Goal: Task Accomplishment & Management: Complete application form

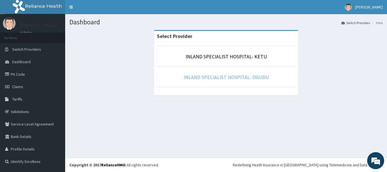
click at [227, 79] on link "INLAND SPECIALIST HOSPITAL- OGUDU" at bounding box center [225, 77] width 85 height 7
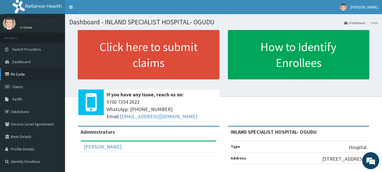
click at [37, 74] on link "PA Code" at bounding box center [32, 74] width 65 height 12
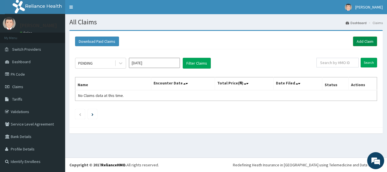
click at [359, 46] on link "Add Claim" at bounding box center [365, 42] width 24 height 10
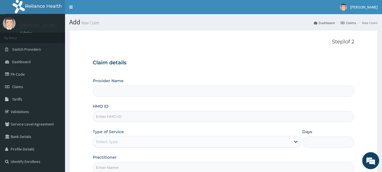
click at [103, 121] on input "HMO ID" at bounding box center [224, 116] width 262 height 11
paste input "KCI/10030/A"
click at [103, 121] on input "HMO ID" at bounding box center [224, 116] width 262 height 11
type input "KCI/10030/A"
type input "INLAND SPECIALIST HOSPITAL- OGUDU"
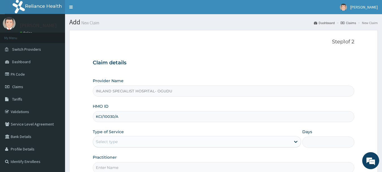
type input "KCI/10030/A"
click at [108, 145] on div "Select type" at bounding box center [192, 141] width 198 height 9
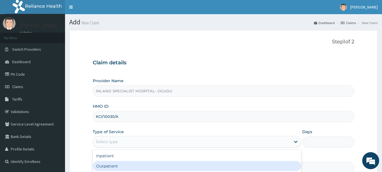
drag, startPoint x: 114, startPoint y: 165, endPoint x: 181, endPoint y: 157, distance: 67.5
click at [114, 165] on div "Outpatient" at bounding box center [197, 166] width 209 height 10
type input "1"
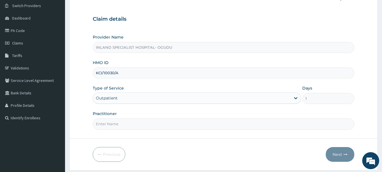
scroll to position [45, 0]
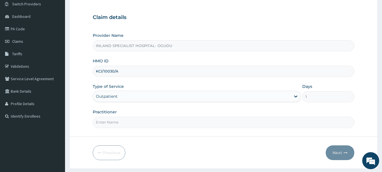
click at [122, 126] on input "Practitioner" at bounding box center [224, 122] width 262 height 11
type input "[PERSON_NAME]"
click at [337, 154] on button "Next" at bounding box center [340, 152] width 29 height 15
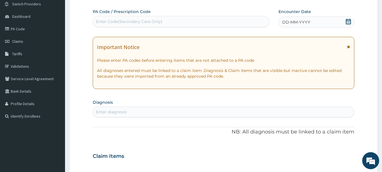
click at [198, 17] on div "Enter Code(Secondary Care Only)" at bounding box center [181, 21] width 177 height 9
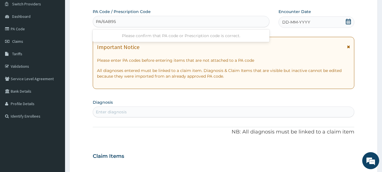
type input "PA/6AB957"
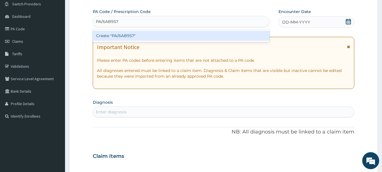
click at [168, 35] on div "Create "PA/6AB957"" at bounding box center [181, 36] width 177 height 10
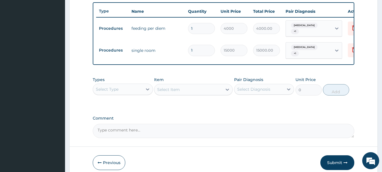
scroll to position [213, 0]
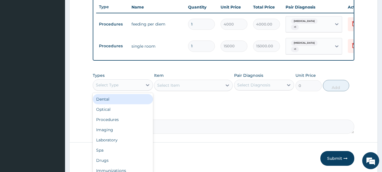
click at [124, 87] on div "Select Type" at bounding box center [118, 84] width 50 height 9
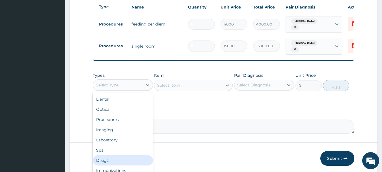
click at [111, 157] on div "Drugs" at bounding box center [123, 160] width 60 height 10
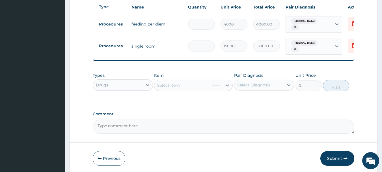
click at [182, 85] on div "Select Item" at bounding box center [193, 85] width 79 height 11
click at [182, 85] on div "Select Item" at bounding box center [189, 85] width 68 height 9
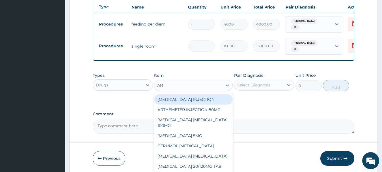
type input "ART"
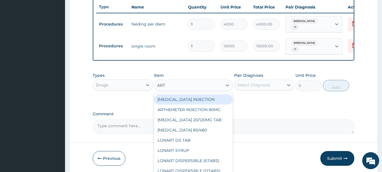
click at [192, 97] on div "[MEDICAL_DATA] INJECTION" at bounding box center [193, 99] width 79 height 10
type input "2500"
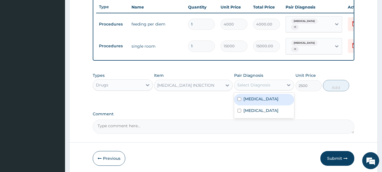
click at [250, 83] on div "Select Diagnosis" at bounding box center [253, 85] width 33 height 6
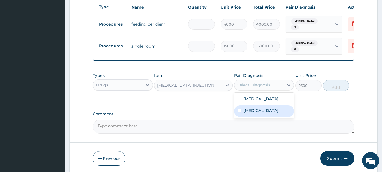
click at [250, 108] on label "[MEDICAL_DATA]" at bounding box center [261, 111] width 35 height 6
checkbox input "true"
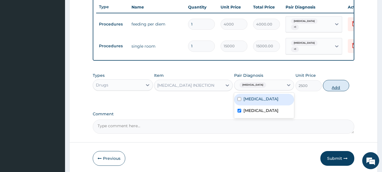
click at [326, 82] on button "Add" at bounding box center [336, 85] width 26 height 11
type input "0"
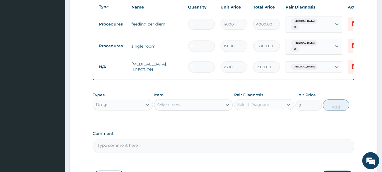
drag, startPoint x: 194, startPoint y: 62, endPoint x: 178, endPoint y: 68, distance: 17.5
click at [178, 68] on tr "N/A [MEDICAL_DATA] INJECTION 1 2500 2500.00 [MEDICAL_DATA] Delete" at bounding box center [234, 67] width 277 height 20
type input "6"
type input "15000.00"
type input "6"
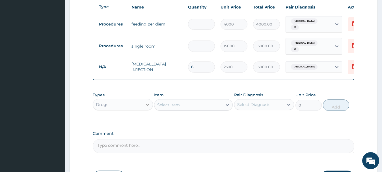
click at [143, 103] on div at bounding box center [148, 104] width 10 height 10
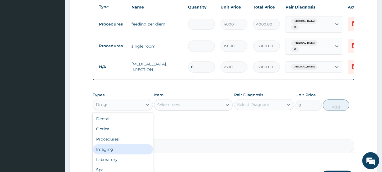
scroll to position [19, 0]
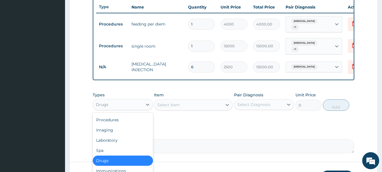
click at [105, 160] on div "Drugs" at bounding box center [123, 160] width 60 height 10
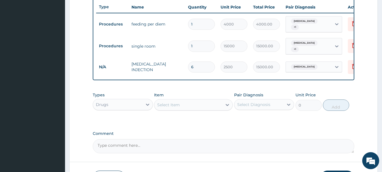
click at [178, 104] on div "Select Item" at bounding box center [168, 105] width 23 height 6
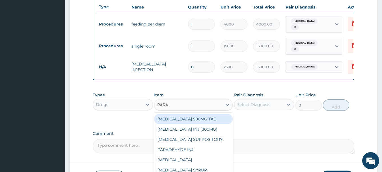
type input "PARAC"
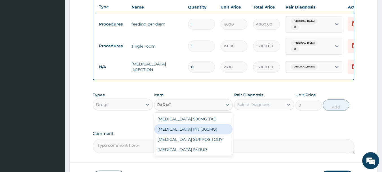
click at [193, 129] on div "[MEDICAL_DATA] INJ (300MG)" at bounding box center [193, 129] width 79 height 10
type input "700"
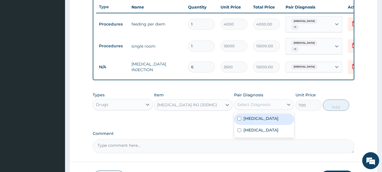
click at [263, 102] on div "Select Diagnosis" at bounding box center [253, 105] width 33 height 6
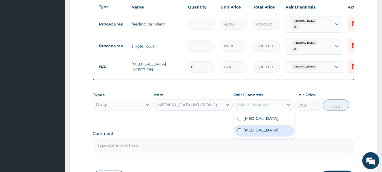
click at [256, 133] on div "[MEDICAL_DATA]" at bounding box center [264, 131] width 60 height 12
checkbox input "true"
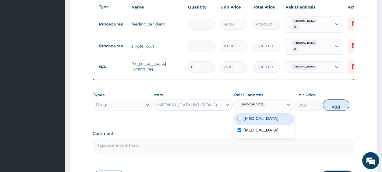
click at [329, 108] on button "Add" at bounding box center [336, 104] width 26 height 11
type input "0"
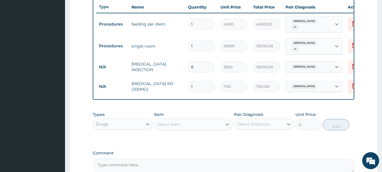
drag, startPoint x: 202, startPoint y: 80, endPoint x: 170, endPoint y: 82, distance: 32.6
click at [170, 82] on tr "N/A [MEDICAL_DATA] INJ (300MG) 1 700 700.00 [MEDICAL_DATA] Delete" at bounding box center [234, 87] width 277 height 20
type input "8"
type input "5600.00"
type input "8"
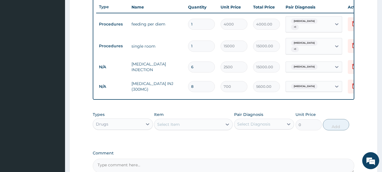
click at [174, 124] on div "Select Item" at bounding box center [168, 124] width 23 height 6
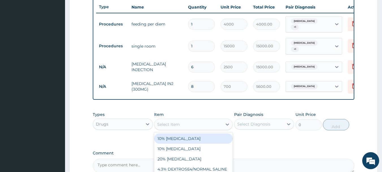
type input "X"
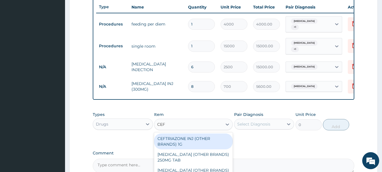
type input "CEFT"
drag, startPoint x: 180, startPoint y: 144, endPoint x: 200, endPoint y: 138, distance: 21.3
click at [181, 144] on div "CEFTRIAZONE INJ (OTHER BRANDS) 1G" at bounding box center [193, 141] width 79 height 16
type input "3000"
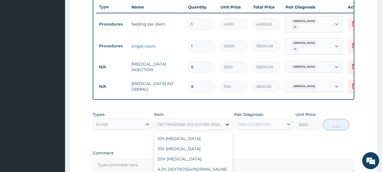
click at [230, 123] on icon at bounding box center [228, 124] width 6 height 6
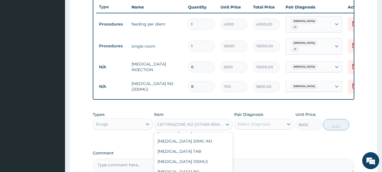
click at [250, 124] on div "Select Diagnosis" at bounding box center [253, 124] width 33 height 6
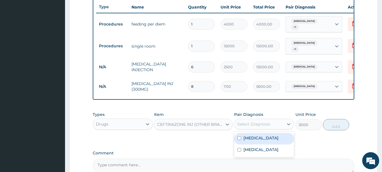
click at [264, 138] on div "[MEDICAL_DATA]" at bounding box center [264, 139] width 60 height 12
checkbox input "true"
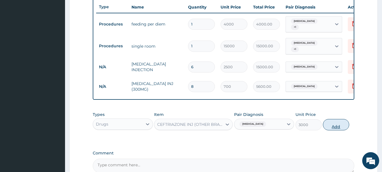
click at [336, 123] on button "Add" at bounding box center [336, 124] width 26 height 11
type input "0"
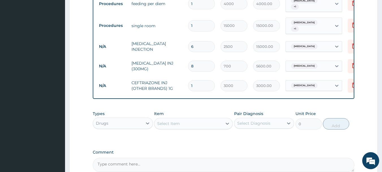
scroll to position [234, 0]
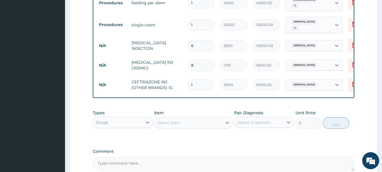
drag, startPoint x: 198, startPoint y: 79, endPoint x: 189, endPoint y: 82, distance: 10.1
click at [189, 82] on input "1" at bounding box center [201, 84] width 27 height 11
type input "3"
type input "9000.00"
type input "3"
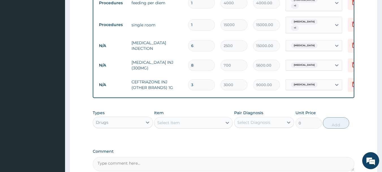
click at [185, 124] on div "Select Item" at bounding box center [189, 122] width 68 height 9
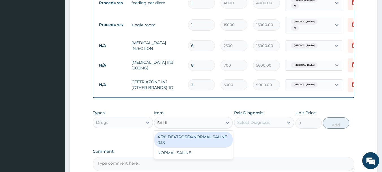
type input "SALINE"
click at [190, 142] on div "4.3% DEXTROSE4/NORMAL SALINE 0.18" at bounding box center [193, 140] width 79 height 16
type input "1500"
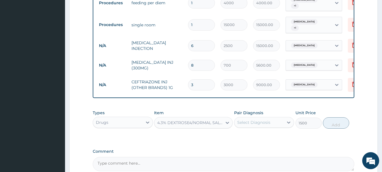
click at [249, 124] on div "Select Diagnosis" at bounding box center [260, 122] width 50 height 9
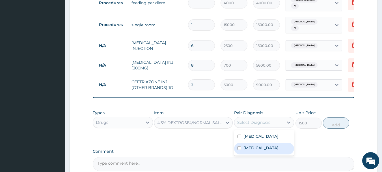
click at [250, 148] on label "[MEDICAL_DATA]" at bounding box center [261, 148] width 35 height 6
checkbox input "true"
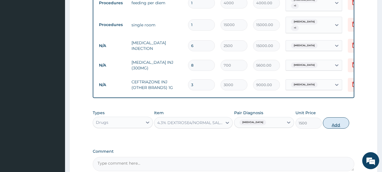
click at [332, 127] on button "Add" at bounding box center [336, 122] width 26 height 11
type input "0"
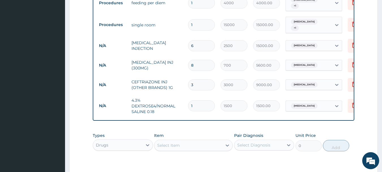
type input "0.00"
type input "3"
type input "4500.00"
type input "3"
click at [173, 150] on div "Select Item" at bounding box center [193, 145] width 79 height 11
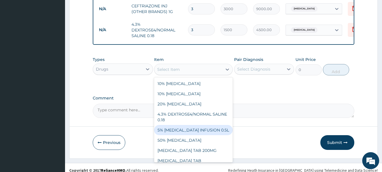
scroll to position [314, 0]
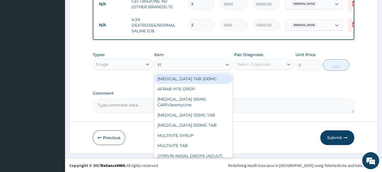
type input "VIT"
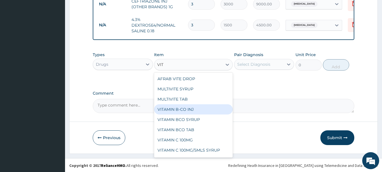
click at [191, 109] on div "VITAMIN B-CO INJ" at bounding box center [193, 109] width 79 height 10
type input "700"
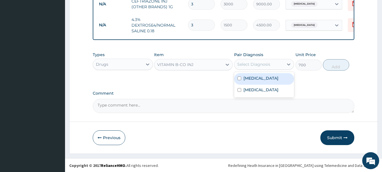
click at [270, 60] on div "Select Diagnosis" at bounding box center [260, 64] width 50 height 9
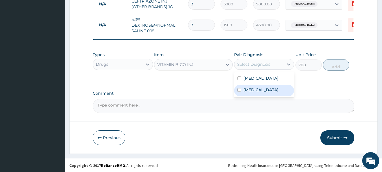
click at [259, 89] on div "[MEDICAL_DATA]" at bounding box center [264, 91] width 60 height 12
checkbox input "true"
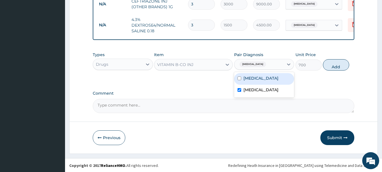
click at [258, 80] on div "[MEDICAL_DATA]" at bounding box center [264, 79] width 60 height 12
checkbox input "true"
click at [255, 89] on label "[MEDICAL_DATA]" at bounding box center [261, 90] width 35 height 6
checkbox input "false"
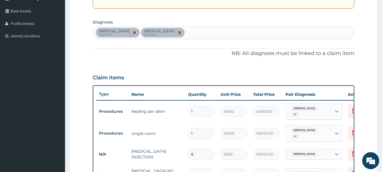
scroll to position [124, 0]
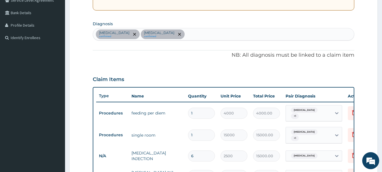
click at [177, 32] on div "[MEDICAL_DATA] confirmed [MEDICAL_DATA] confirmed" at bounding box center [224, 34] width 262 height 12
type input "[MEDICAL_DATA]"
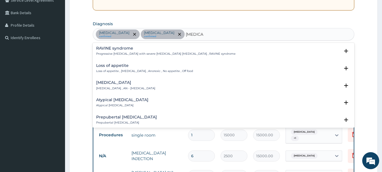
click at [116, 68] on div "Loss of appetite Loss of appetite , [MEDICAL_DATA] , Anorexic , No appetite , O…" at bounding box center [144, 68] width 97 height 10
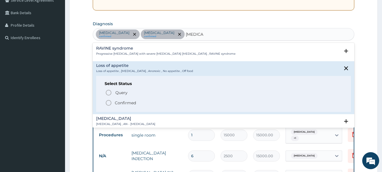
click at [117, 99] on span "Confirmed" at bounding box center [224, 102] width 238 height 7
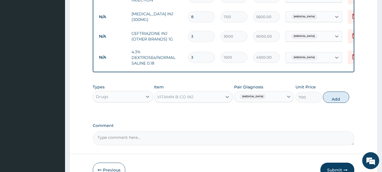
scroll to position [285, 0]
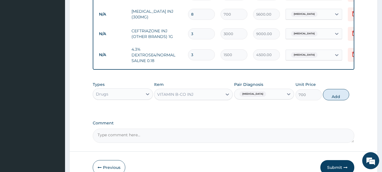
click at [261, 98] on div "[MEDICAL_DATA]" at bounding box center [260, 94] width 50 height 10
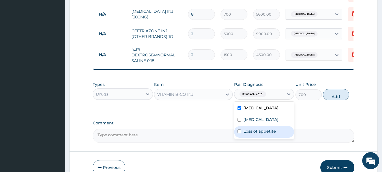
click at [257, 127] on div "Loss of appetite" at bounding box center [264, 132] width 60 height 12
checkbox input "true"
click at [254, 107] on label "[MEDICAL_DATA]" at bounding box center [261, 108] width 35 height 6
checkbox input "false"
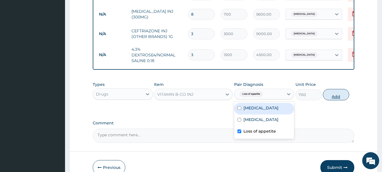
click at [337, 93] on button "Add" at bounding box center [336, 94] width 26 height 11
type input "0"
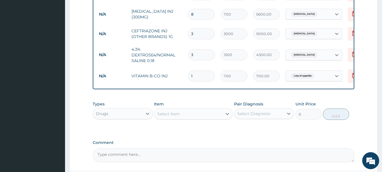
drag, startPoint x: 182, startPoint y: 74, endPoint x: 173, endPoint y: 75, distance: 8.8
click at [173, 75] on tr "N/A VITAMIN B-CO INJ 1 700 700.00 Loss of appetite Delete" at bounding box center [234, 76] width 277 height 20
type input "2"
type input "1400.00"
type input "2"
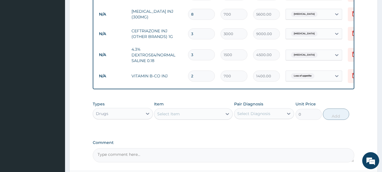
click at [177, 111] on div "Select Item" at bounding box center [168, 114] width 23 height 6
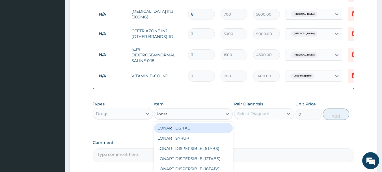
type input "lonart"
click at [178, 129] on div "LONART DS TAB" at bounding box center [193, 128] width 79 height 10
type input "350"
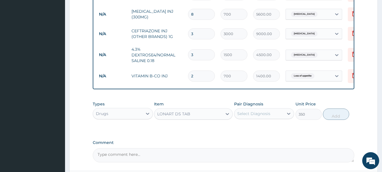
click at [250, 112] on div "Select Diagnosis" at bounding box center [253, 114] width 33 height 6
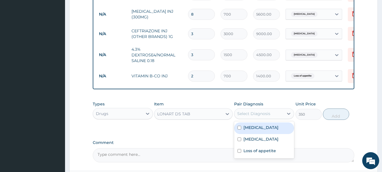
click at [258, 115] on div "Select Diagnosis" at bounding box center [253, 114] width 33 height 6
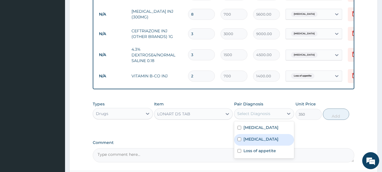
click at [255, 136] on label "[MEDICAL_DATA]" at bounding box center [261, 139] width 35 height 6
checkbox input "true"
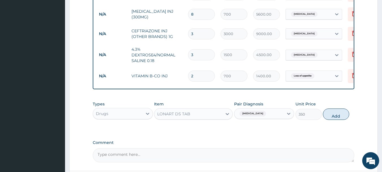
click at [351, 107] on div "Types Drugs Item LONART DS TAB Pair Diagnosis [MEDICAL_DATA] Unit Price 350 Add" at bounding box center [224, 110] width 262 height 24
click at [340, 114] on button "Add" at bounding box center [336, 113] width 26 height 11
type input "0"
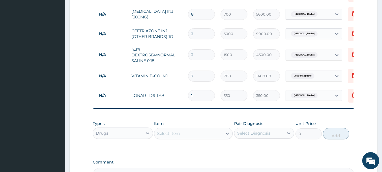
drag, startPoint x: 209, startPoint y: 89, endPoint x: 191, endPoint y: 92, distance: 18.1
click at [191, 92] on input "1" at bounding box center [201, 95] width 27 height 11
type input "6"
type input "2100.00"
type input "6"
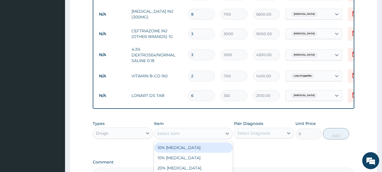
click at [179, 132] on div "Select Item" at bounding box center [168, 133] width 23 height 6
type input "parac"
click at [201, 145] on div "[MEDICAL_DATA] 500MG TAB" at bounding box center [193, 147] width 79 height 10
type input "20"
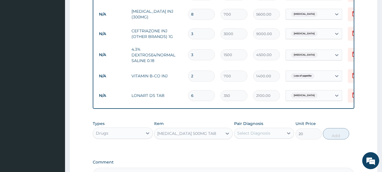
click at [247, 138] on div "Pair Diagnosis Select Diagnosis" at bounding box center [264, 130] width 60 height 19
click at [249, 136] on div "Select Diagnosis" at bounding box center [260, 133] width 50 height 9
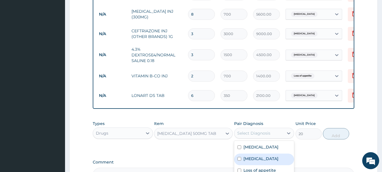
click at [251, 153] on div "[MEDICAL_DATA]" at bounding box center [264, 159] width 60 height 12
checkbox input "true"
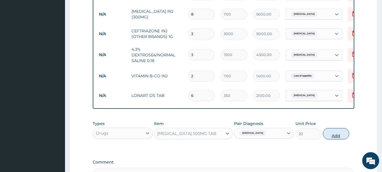
click at [325, 133] on button "Add" at bounding box center [336, 133] width 26 height 11
type input "0"
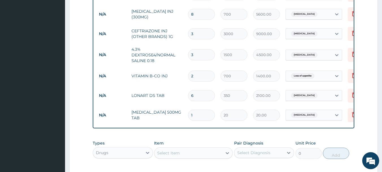
type input "19"
type input "380.00"
type input "1"
type input "20.00"
type input "18"
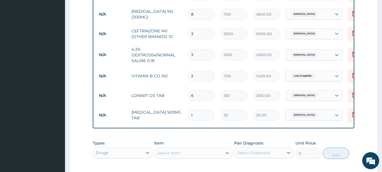
type input "360.00"
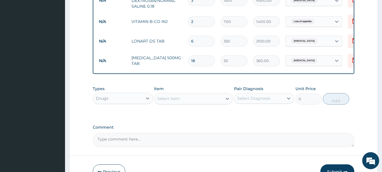
scroll to position [343, 0]
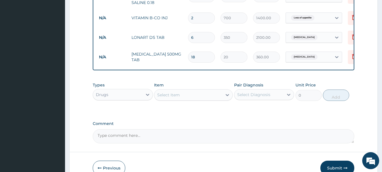
type input "18"
click at [205, 100] on div "Types Drugs Item Select Item Pair Diagnosis Select Diagnosis Unit Price 0 Add" at bounding box center [224, 91] width 262 height 24
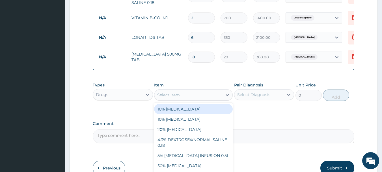
click at [202, 94] on div "Select Item" at bounding box center [189, 94] width 68 height 9
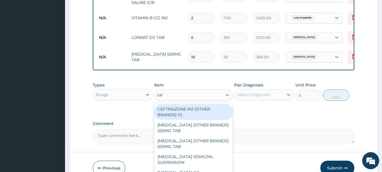
type input "cefu"
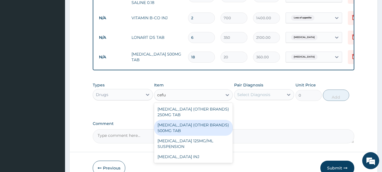
click at [192, 128] on div "[MEDICAL_DATA] (OTHER BRANDS) 500MG TAB" at bounding box center [193, 128] width 79 height 16
type input "350"
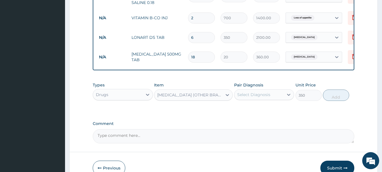
click at [263, 100] on div "Types Drugs Item option [MEDICAL_DATA] (OTHER BRANDS) 500MG TAB, selected. Sele…" at bounding box center [224, 91] width 262 height 24
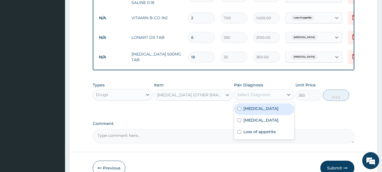
click at [263, 99] on div "Select Diagnosis" at bounding box center [264, 94] width 60 height 11
drag, startPoint x: 259, startPoint y: 113, endPoint x: 263, endPoint y: 112, distance: 4.7
click at [259, 112] on div "[MEDICAL_DATA]" at bounding box center [264, 109] width 60 height 12
checkbox input "true"
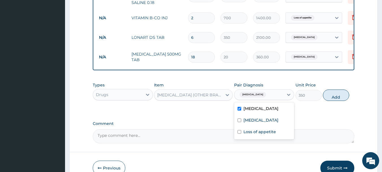
click at [344, 101] on div "Types Drugs Item [MEDICAL_DATA] (OTHER BRANDS) 500MG TAB Pair Diagnosis option …" at bounding box center [224, 91] width 262 height 24
click at [337, 97] on button "Add" at bounding box center [336, 94] width 26 height 11
type input "0"
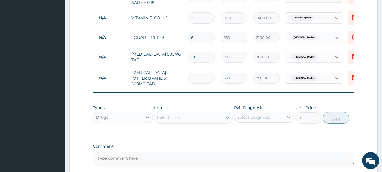
type input "10"
type input "3500.00"
type input "10"
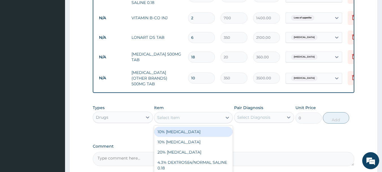
click at [178, 115] on div "Select Item" at bounding box center [168, 118] width 23 height 6
type input "vit"
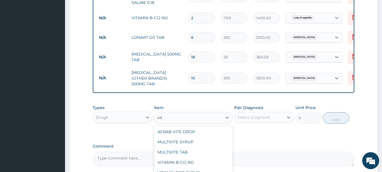
scroll to position [19, 0]
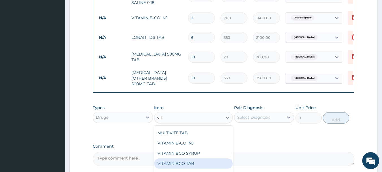
click at [190, 160] on div "VITAMIN BCO TAB" at bounding box center [193, 163] width 79 height 10
type input "30"
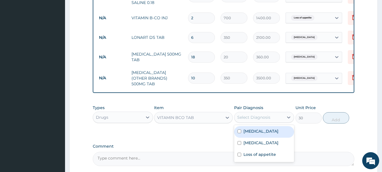
click at [259, 116] on div "Select Diagnosis" at bounding box center [260, 117] width 50 height 9
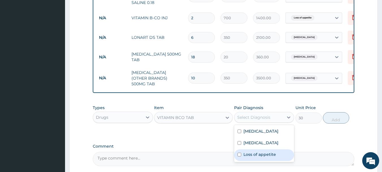
click at [262, 149] on div "Loss of appetite" at bounding box center [264, 155] width 60 height 12
checkbox input "true"
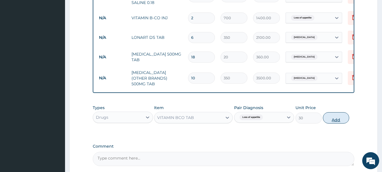
click at [330, 114] on button "Add" at bounding box center [336, 117] width 26 height 11
type input "0"
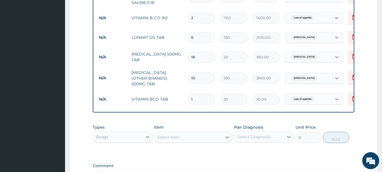
type input "10"
type input "300.00"
type input "10"
click at [178, 125] on div "Item Select Item" at bounding box center [193, 133] width 79 height 19
click at [180, 132] on div "Select Item" at bounding box center [189, 136] width 68 height 9
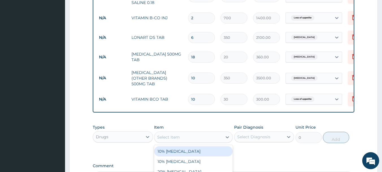
scroll to position [400, 0]
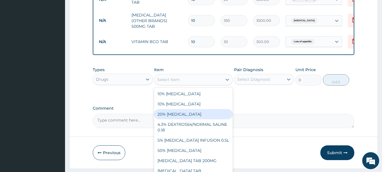
click at [140, 75] on div "Drugs" at bounding box center [118, 79] width 50 height 9
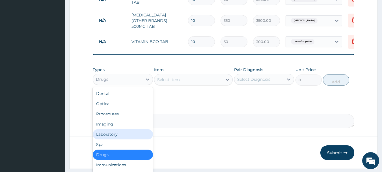
click at [114, 129] on div "Laboratory" at bounding box center [123, 134] width 60 height 10
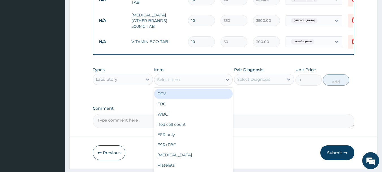
click at [176, 77] on div "Select Item" at bounding box center [168, 80] width 23 height 6
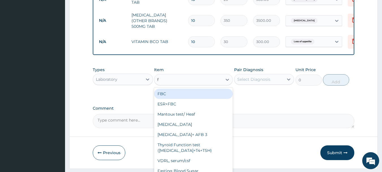
type input "fb"
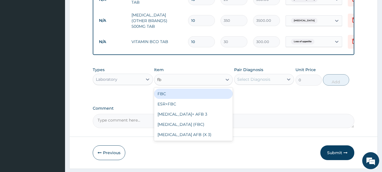
click at [176, 89] on div "FBC" at bounding box center [193, 94] width 79 height 10
type input "2000"
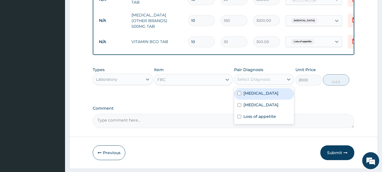
click at [255, 75] on div "Select Diagnosis" at bounding box center [260, 79] width 50 height 9
click at [253, 90] on label "[MEDICAL_DATA]" at bounding box center [261, 93] width 35 height 6
checkbox input "true"
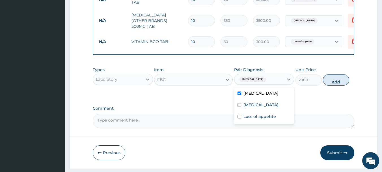
click at [329, 74] on button "Add" at bounding box center [336, 79] width 26 height 11
type input "0"
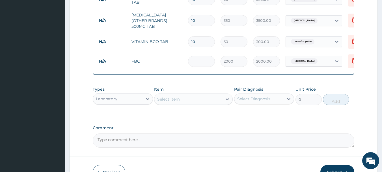
click at [190, 87] on div "Item Select Item" at bounding box center [193, 95] width 79 height 19
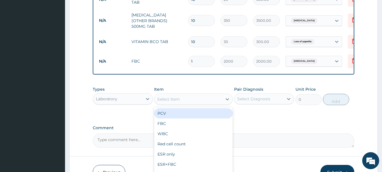
click at [190, 95] on div "Select Item" at bounding box center [189, 99] width 68 height 9
type input "fu"
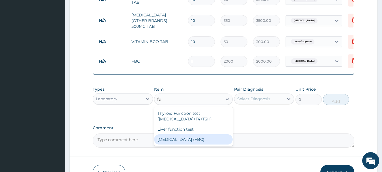
click at [189, 134] on div "[MEDICAL_DATA] (FBC)" at bounding box center [193, 139] width 79 height 10
type input "5000"
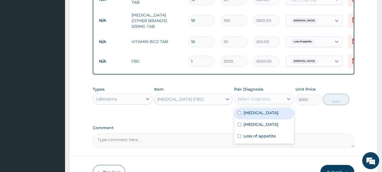
click at [275, 97] on div "Select Diagnosis" at bounding box center [260, 98] width 50 height 9
click at [265, 109] on div "[MEDICAL_DATA]" at bounding box center [264, 114] width 60 height 12
checkbox input "true"
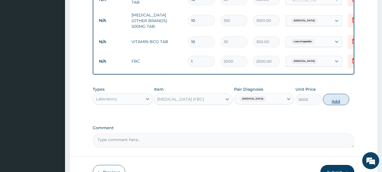
click at [331, 94] on button "Add" at bounding box center [336, 99] width 26 height 11
type input "0"
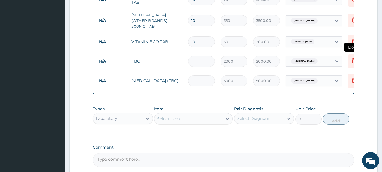
click at [351, 57] on icon at bounding box center [354, 60] width 7 height 7
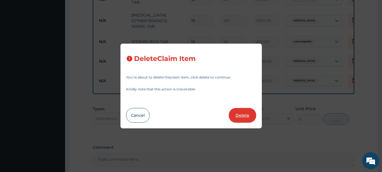
click at [243, 116] on button "Delete" at bounding box center [242, 115] width 27 height 15
type input "5000"
type input "5000.00"
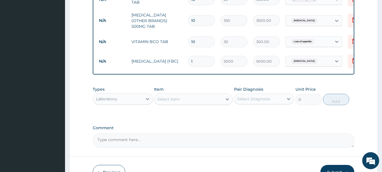
click at [186, 99] on div "Select Item" at bounding box center [189, 99] width 68 height 9
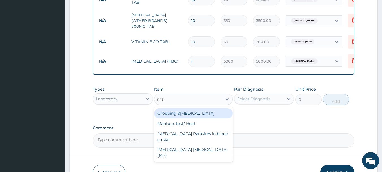
type input "mala"
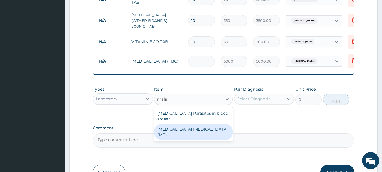
click at [173, 124] on div "[MEDICAL_DATA] [MEDICAL_DATA] (MP)" at bounding box center [193, 132] width 79 height 16
type input "2000"
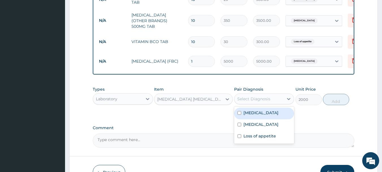
click at [249, 94] on div "Select Diagnosis" at bounding box center [260, 98] width 50 height 9
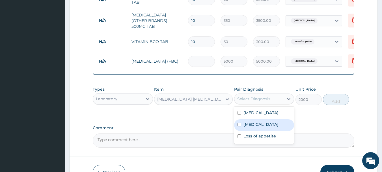
click at [248, 122] on label "[MEDICAL_DATA]" at bounding box center [261, 124] width 35 height 6
checkbox input "true"
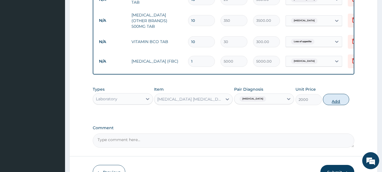
click at [333, 96] on button "Add" at bounding box center [336, 99] width 26 height 11
type input "0"
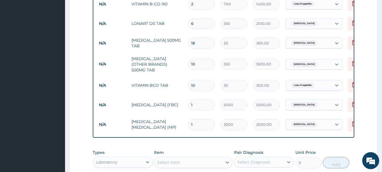
scroll to position [451, 0]
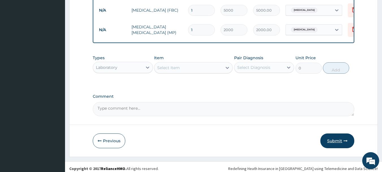
click at [339, 136] on button "Submit" at bounding box center [338, 140] width 34 height 15
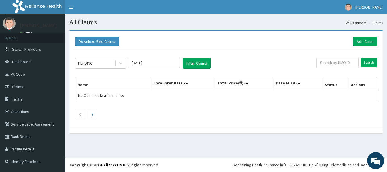
click at [204, 25] on h1 "All Claims" at bounding box center [225, 21] width 313 height 7
